Goal: Information Seeking & Learning: Check status

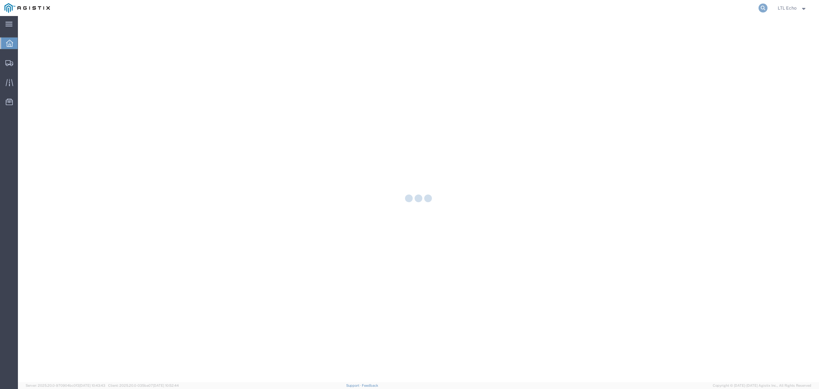
click at [762, 10] on icon at bounding box center [763, 8] width 9 height 9
click at [725, 10] on input "search" at bounding box center [661, 7] width 195 height 15
paste input "57025799"
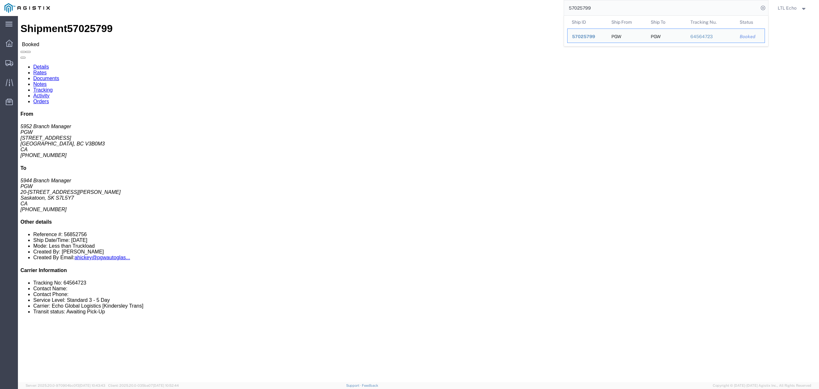
click li "Tracking No: 64564723"
copy li "64564723"
drag, startPoint x: 595, startPoint y: 8, endPoint x: 497, endPoint y: -1, distance: 98.3
click at [497, 0] on html "main_menu Created with Sketch. Collapse Menu Dashboard Shipments Traffic Resour…" at bounding box center [409, 194] width 819 height 389
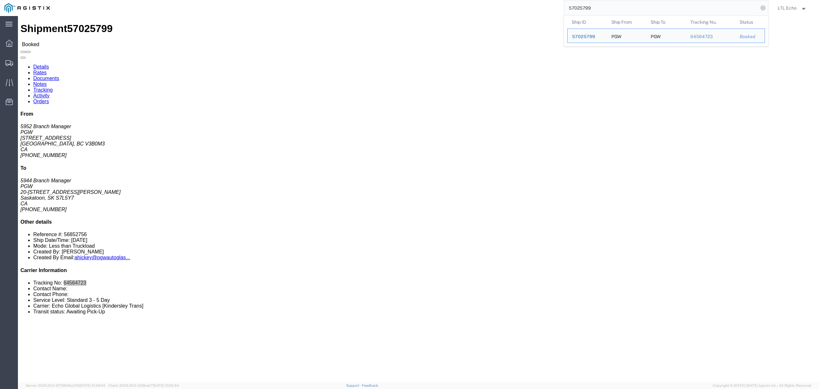
paste input "825"
type input "57025825"
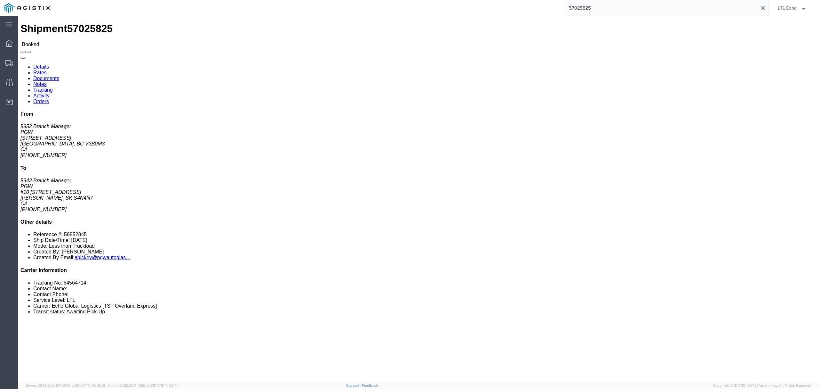
drag, startPoint x: 568, startPoint y: 66, endPoint x: 560, endPoint y: 73, distance: 10.9
click p "Bill Of Lading: 56852845 Order Number: 942-117117"
click div "Ship From PGW (5952 Branch Manager) [STREET_ADDRESS] 604-941-8910 ext. 22 [EMAI…"
click li "Tracking No: 64564714"
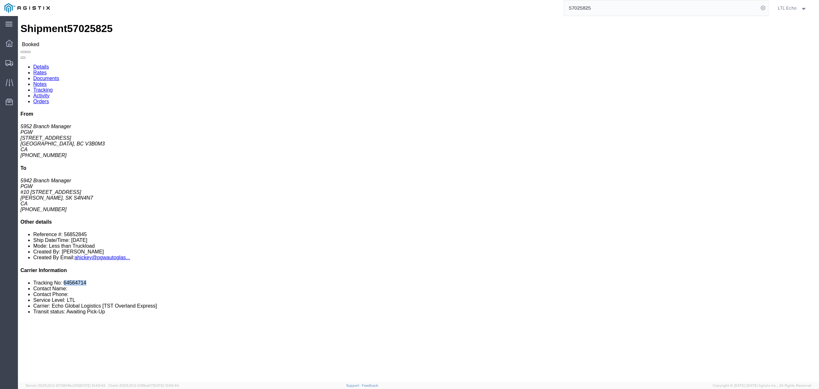
copy li "64564714"
click div "Ship From PGW (5952 Branch Manager) [STREET_ADDRESS] 604-941-8910 ext. 22 [EMAI…"
drag, startPoint x: 567, startPoint y: 67, endPoint x: 565, endPoint y: 70, distance: 3.7
click p "Bill Of Lading: 56852845 Order Number: 942-117117"
copy b "942-117117"
